Goal: Task Accomplishment & Management: Manage account settings

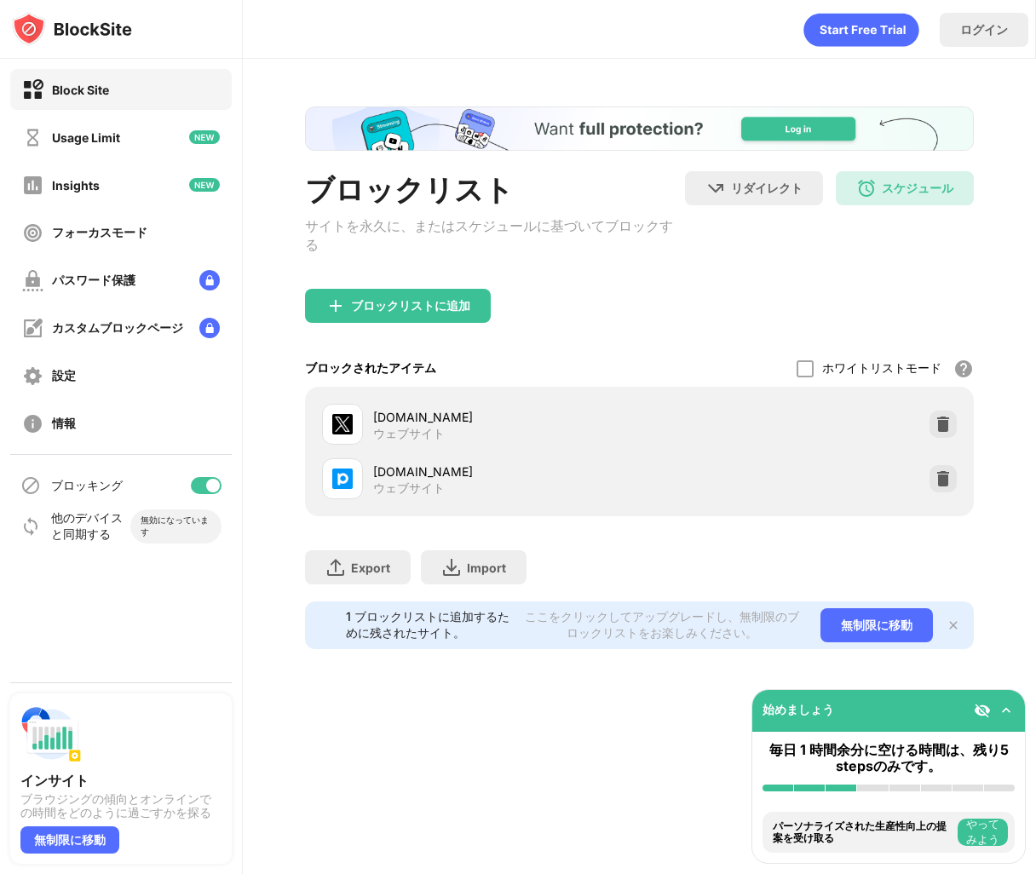
click at [356, 414] on div at bounding box center [342, 424] width 41 height 41
click at [808, 360] on div at bounding box center [805, 368] width 17 height 17
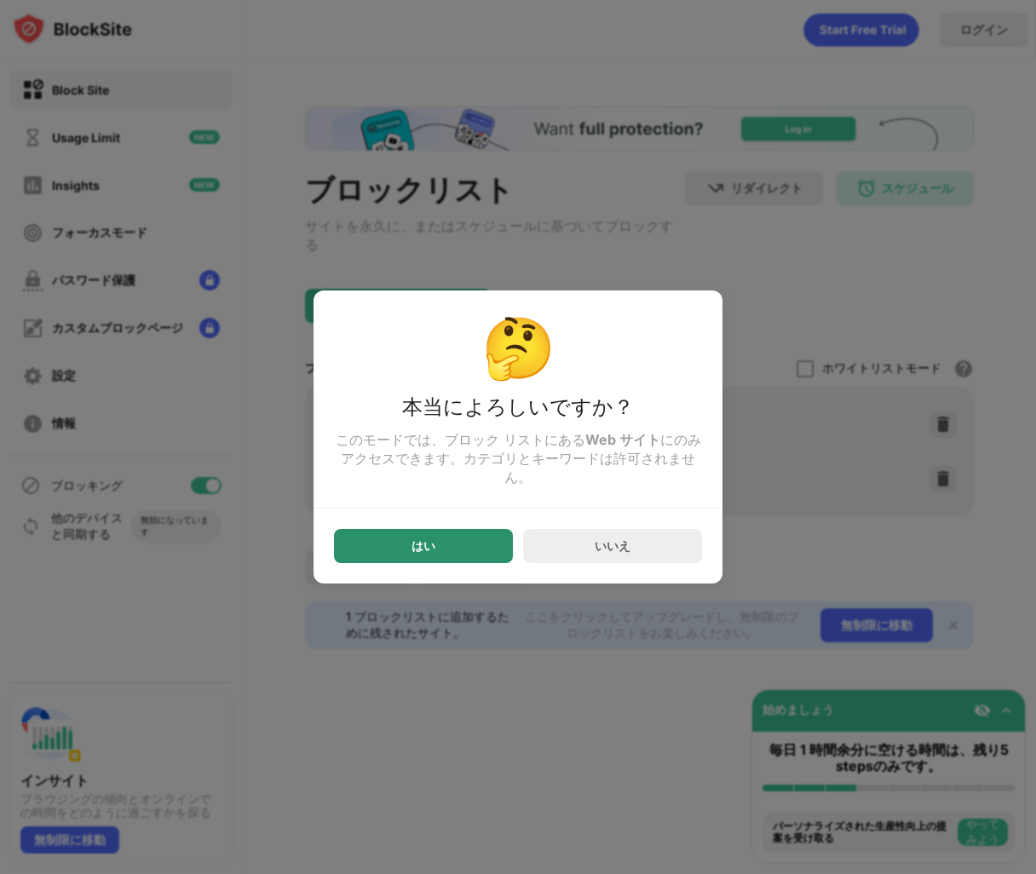
click at [432, 553] on div "はい" at bounding box center [423, 546] width 24 height 14
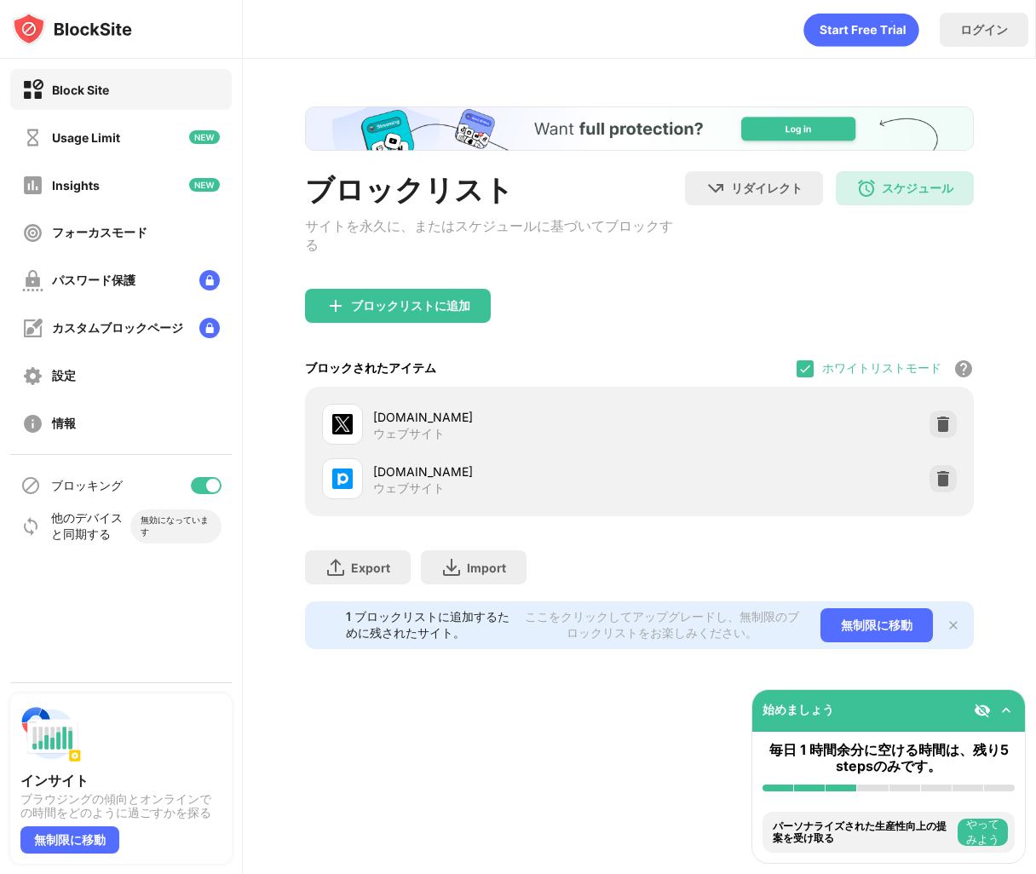
click at [1005, 710] on img at bounding box center [1006, 710] width 17 height 17
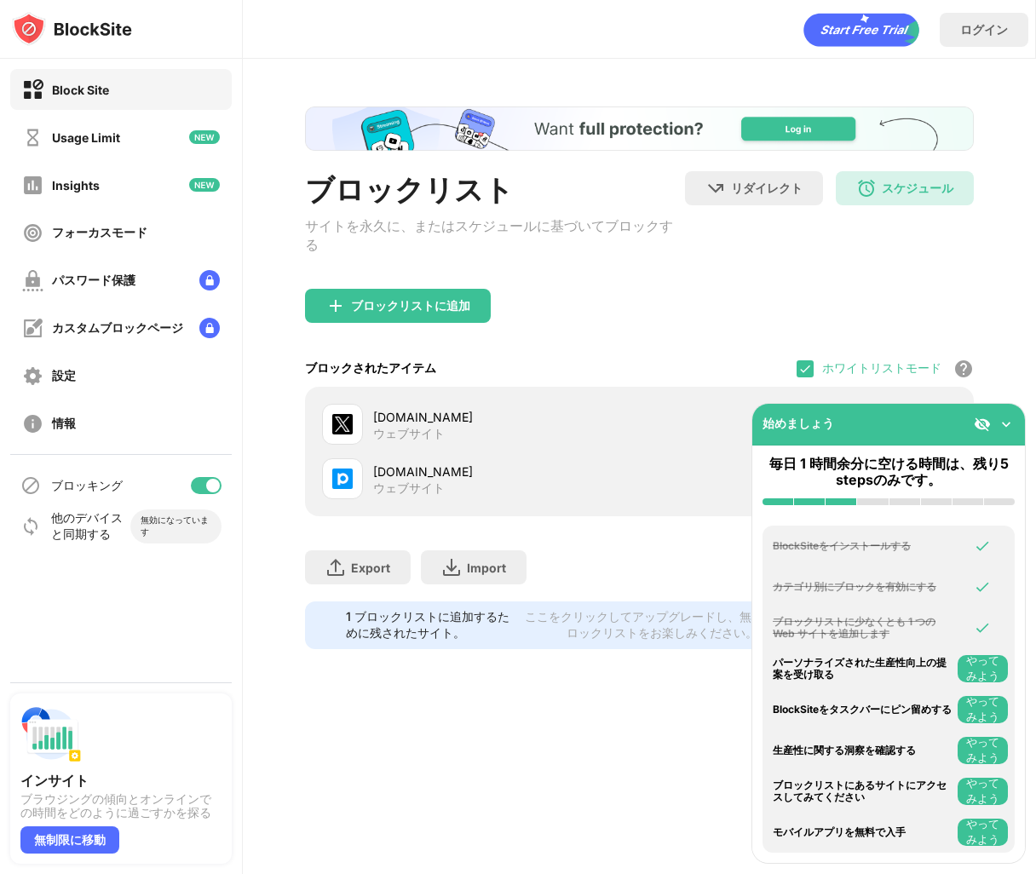
click at [1009, 423] on img at bounding box center [1006, 424] width 17 height 17
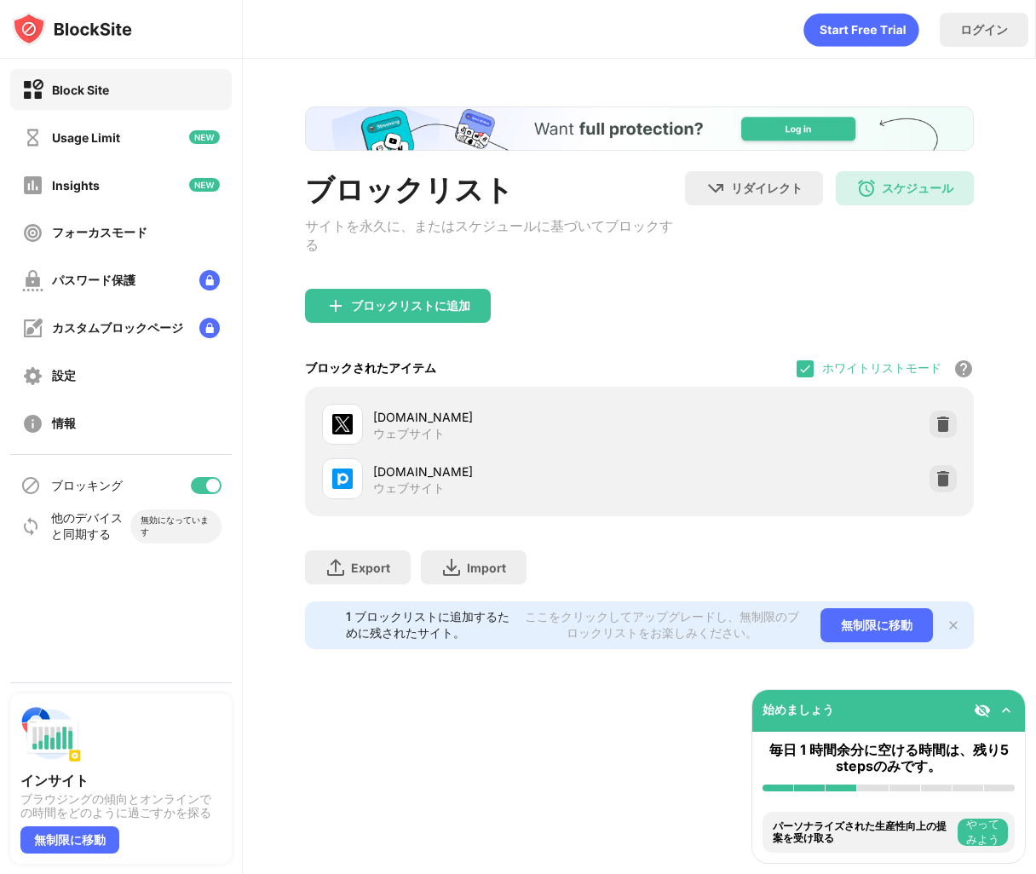
click at [334, 49] on div "ログイン" at bounding box center [639, 25] width 792 height 51
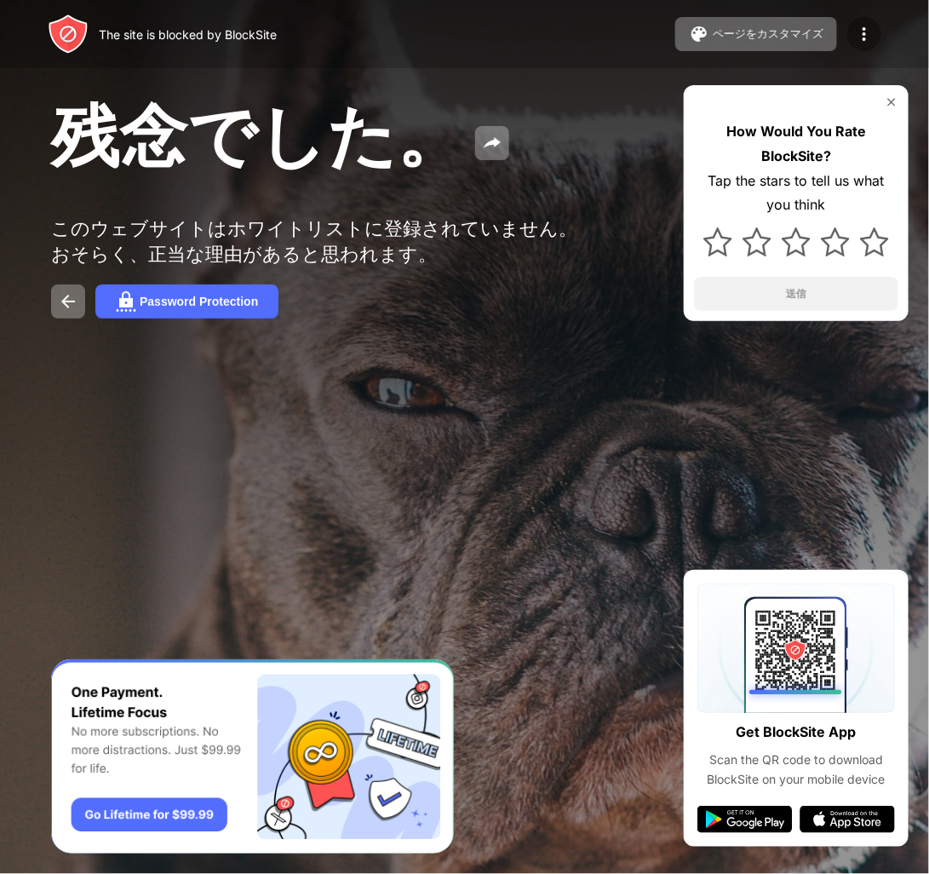
click at [868, 42] on img at bounding box center [864, 34] width 20 height 20
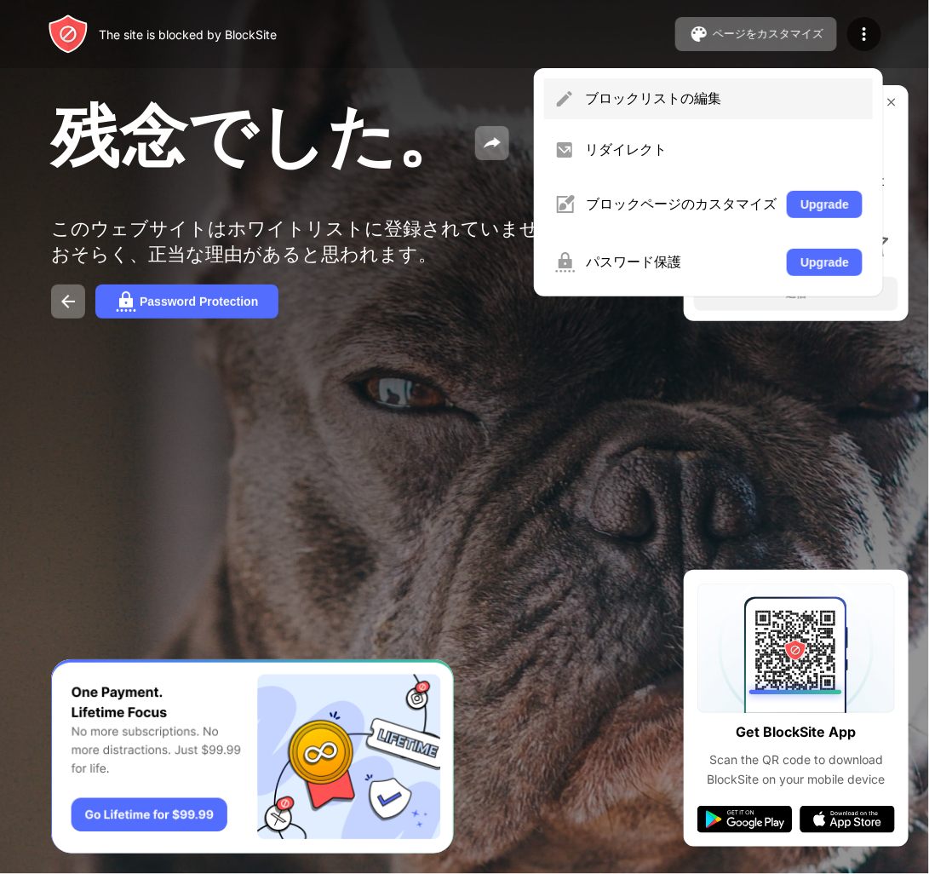
click at [716, 110] on div "ブロックリストの編集" at bounding box center [708, 98] width 329 height 41
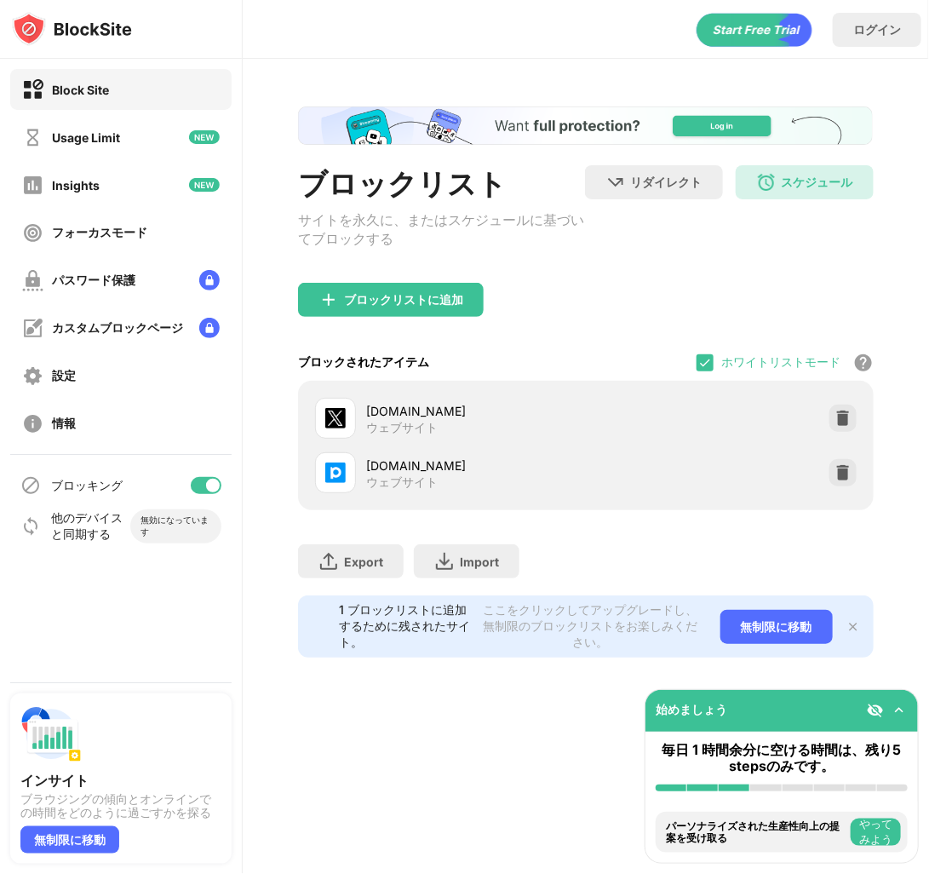
click at [707, 378] on div "ホワイトリストモード ホワイトリスト以外のすべての Web サイトをブロックします。ホワイトリスト モードは URL でのみ機能し、カテゴリやキーワードは含ま…" at bounding box center [785, 362] width 177 height 37
click at [705, 365] on img at bounding box center [706, 363] width 14 height 14
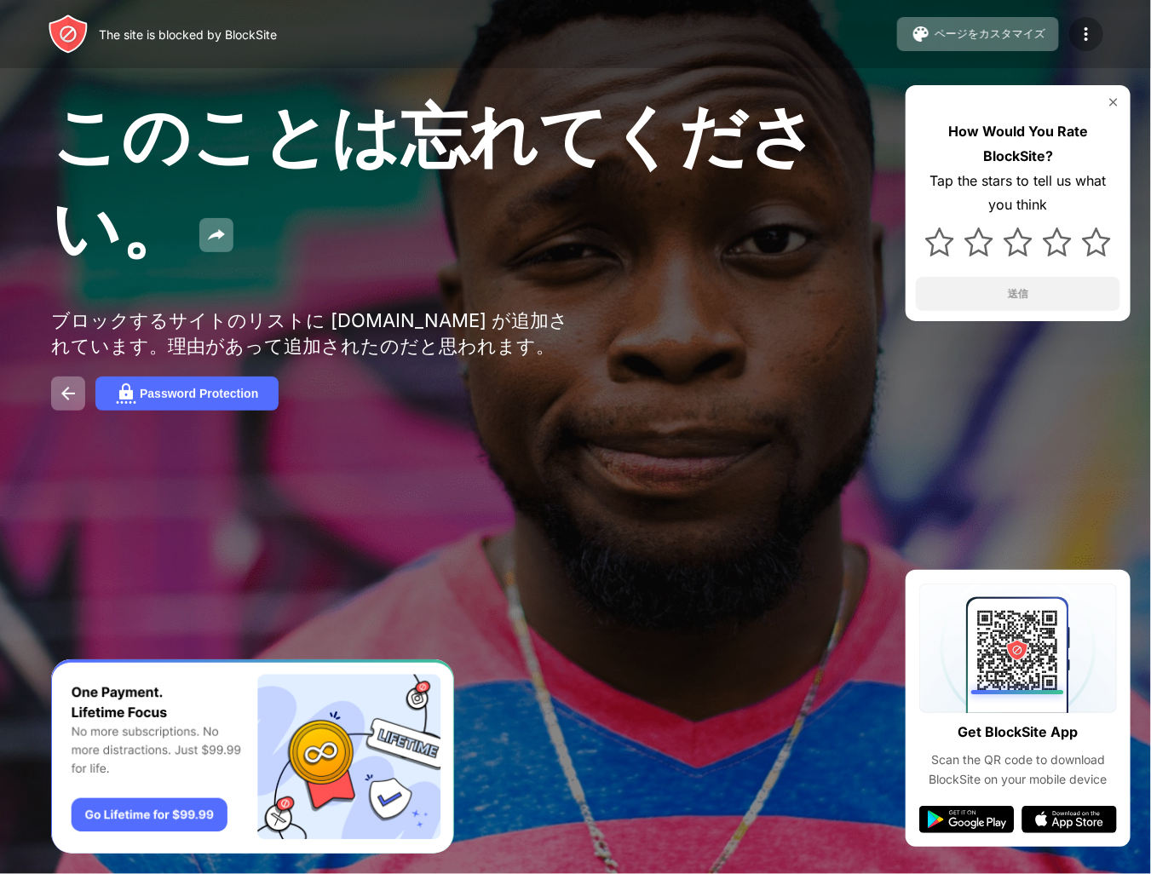
click at [1084, 33] on img at bounding box center [1086, 34] width 20 height 20
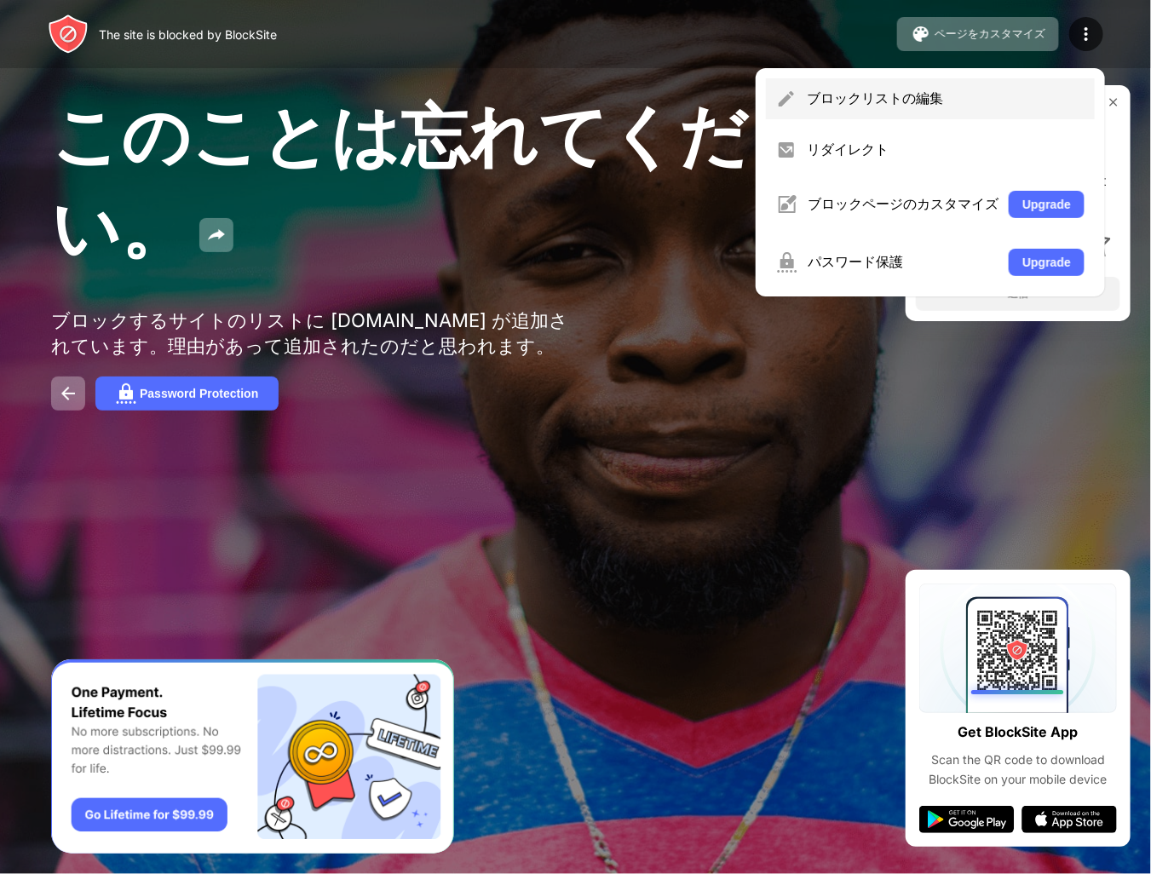
click at [935, 90] on div "ブロックリストの編集" at bounding box center [946, 98] width 278 height 19
